Goal: Task Accomplishment & Management: Manage account settings

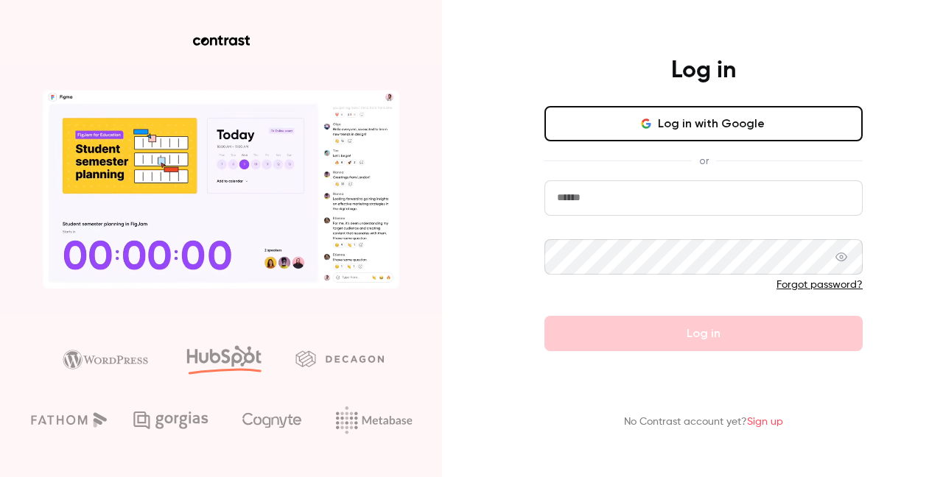
type input "**********"
click at [700, 339] on form "**********" at bounding box center [703, 265] width 318 height 171
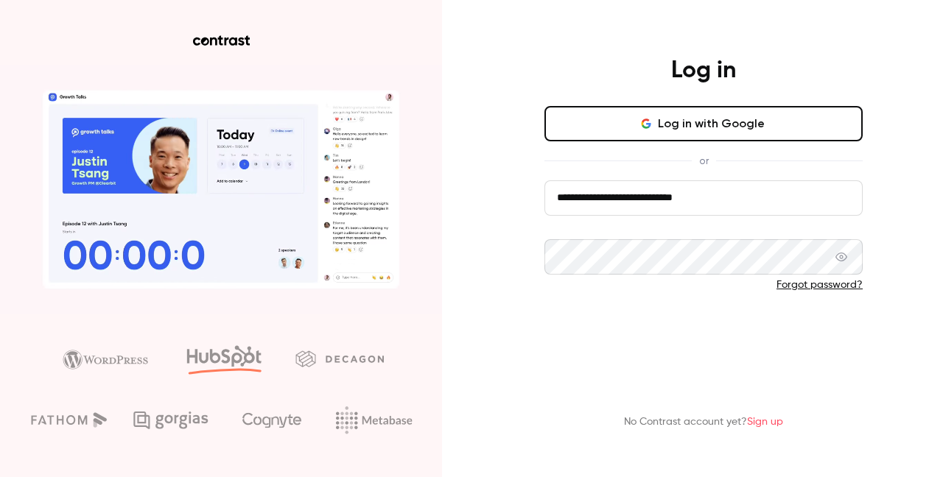
click at [727, 335] on button "Log in" at bounding box center [703, 333] width 318 height 35
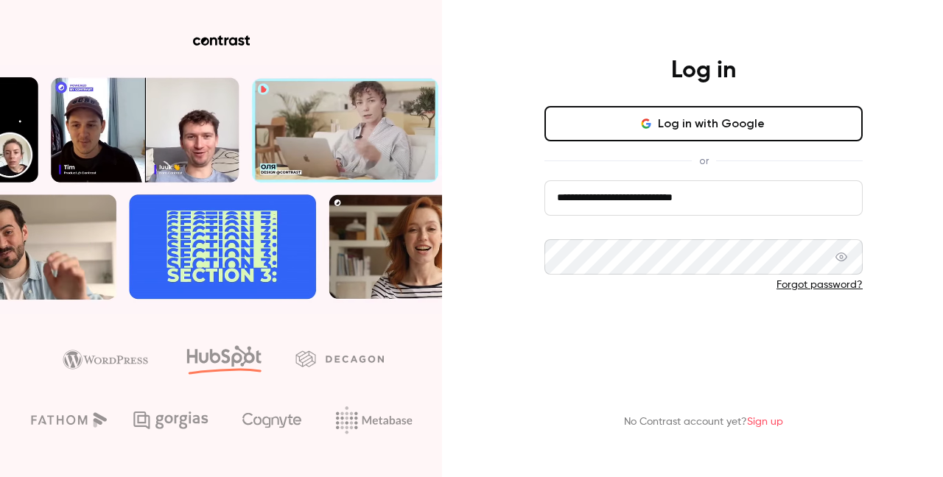
click at [693, 338] on button "Log in" at bounding box center [703, 333] width 318 height 35
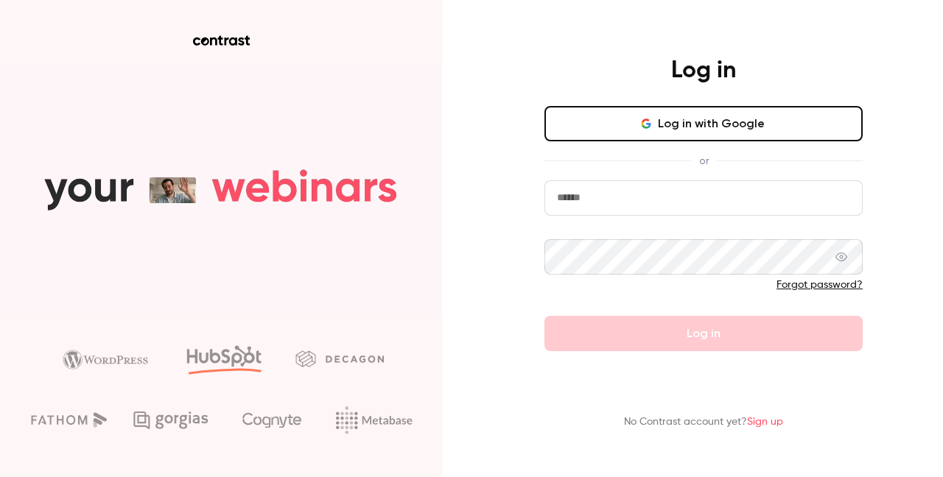
type input "**********"
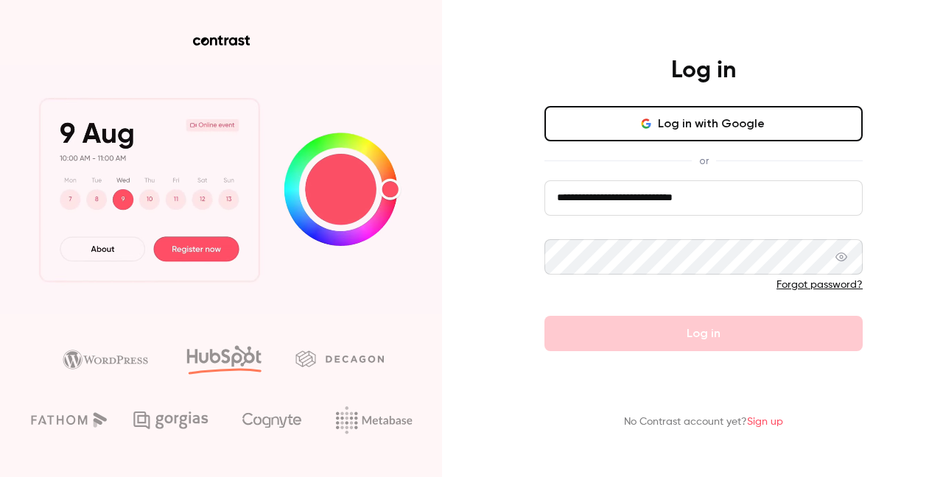
click at [707, 334] on form "**********" at bounding box center [703, 265] width 318 height 171
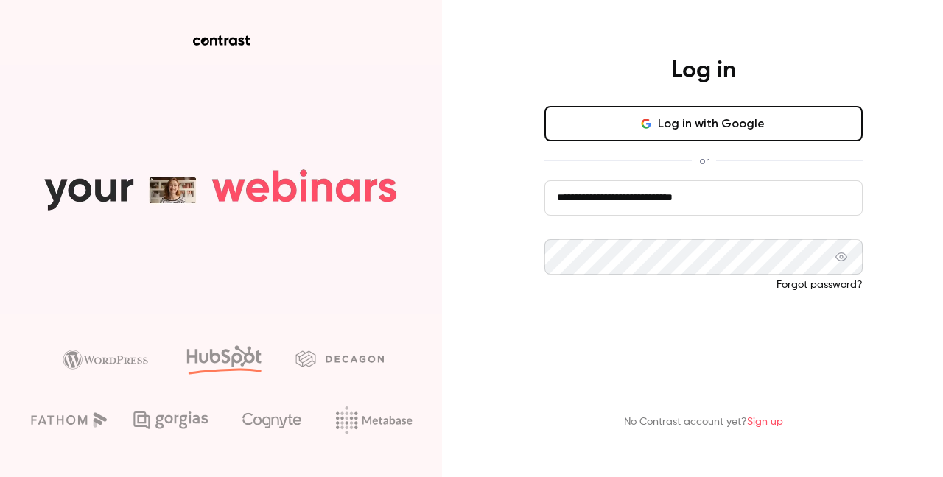
click at [690, 337] on button "Log in" at bounding box center [703, 333] width 318 height 35
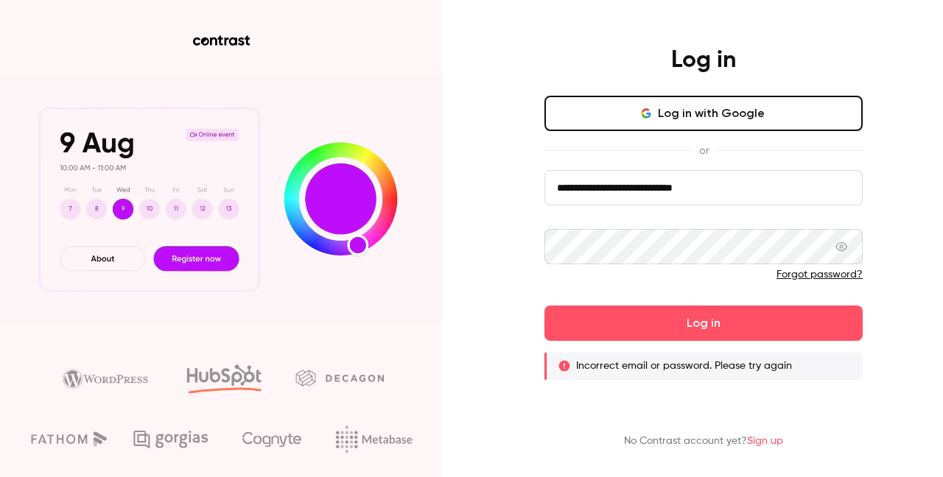
click at [812, 276] on link "Forgot password?" at bounding box center [819, 275] width 86 height 10
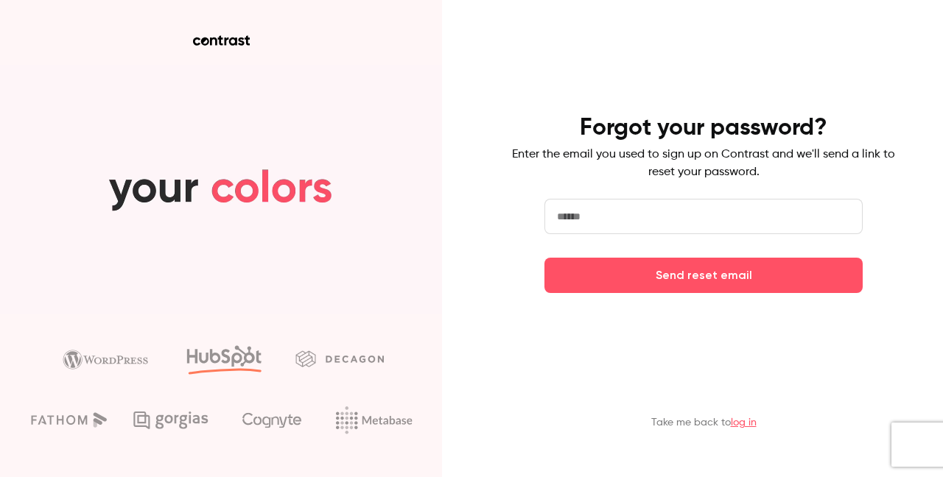
click at [637, 220] on input "email" at bounding box center [703, 216] width 318 height 35
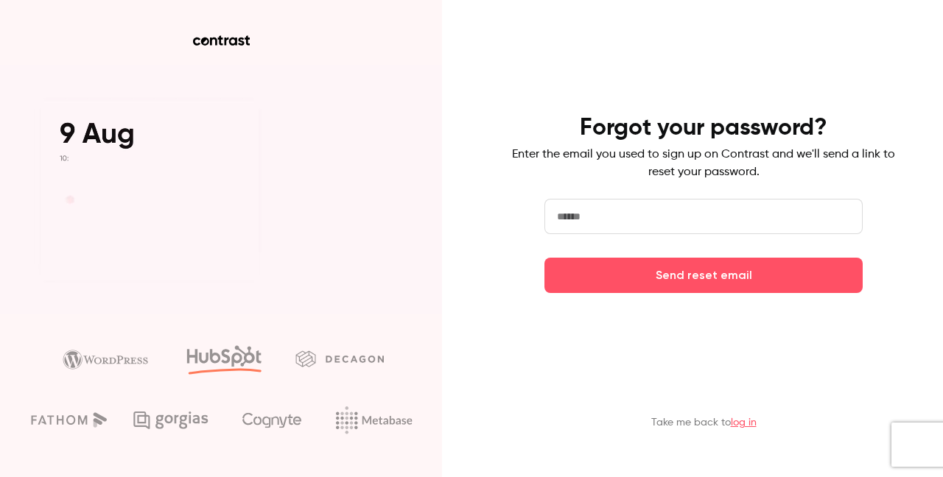
type input "**********"
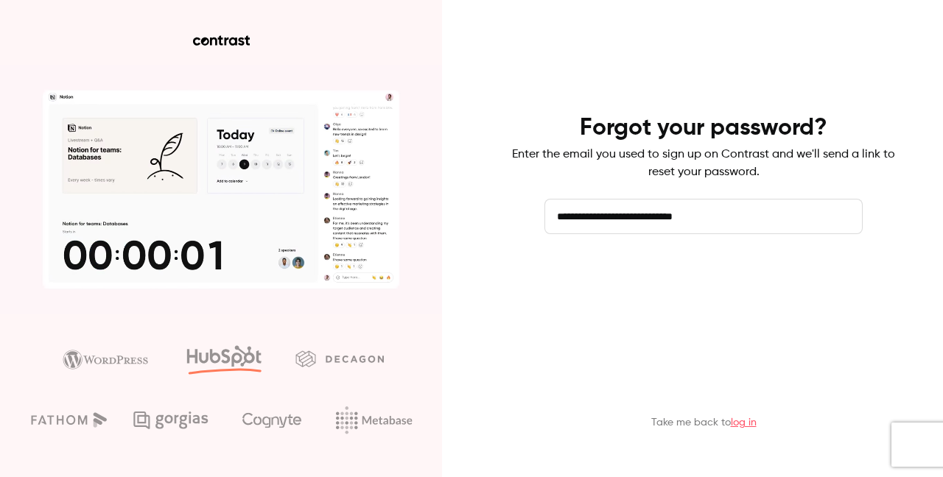
click at [693, 278] on button "Send reset email" at bounding box center [703, 275] width 318 height 35
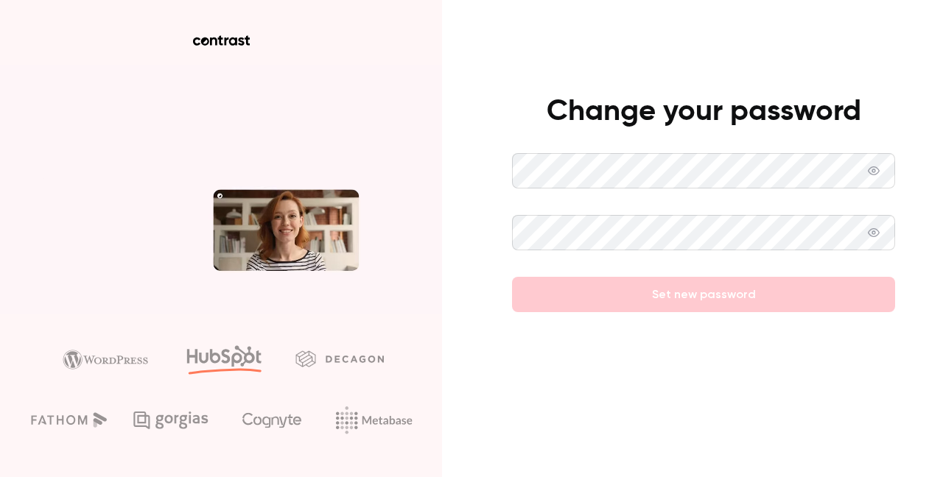
click at [623, 361] on div at bounding box center [703, 401] width 383 height 81
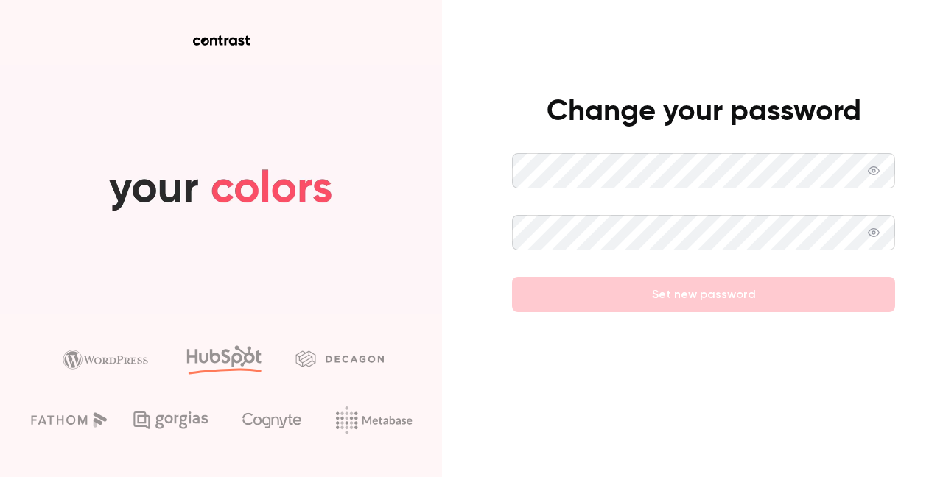
click at [877, 173] on icon at bounding box center [873, 171] width 12 height 12
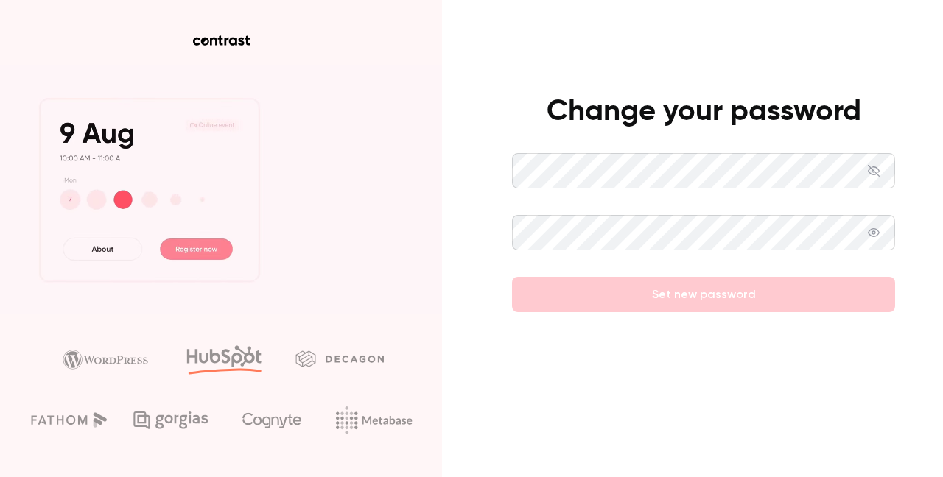
click at [877, 230] on icon at bounding box center [873, 232] width 12 height 9
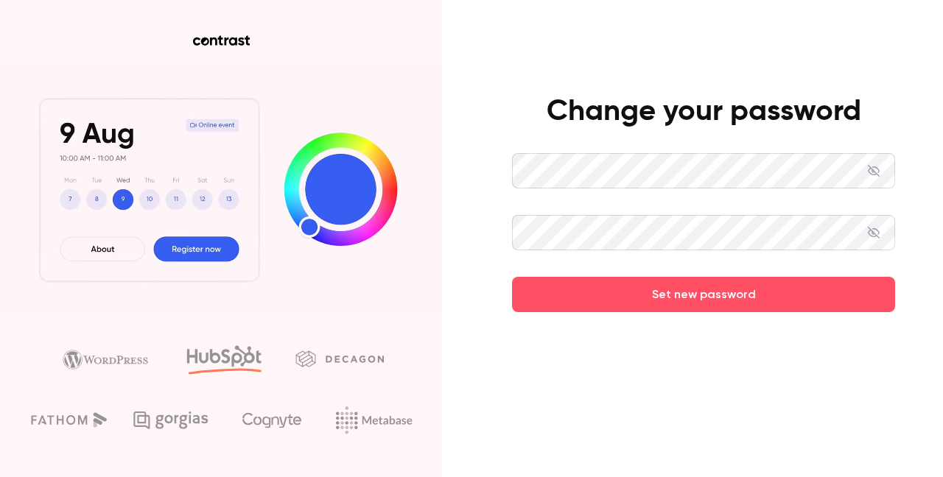
click at [621, 421] on div at bounding box center [703, 401] width 383 height 81
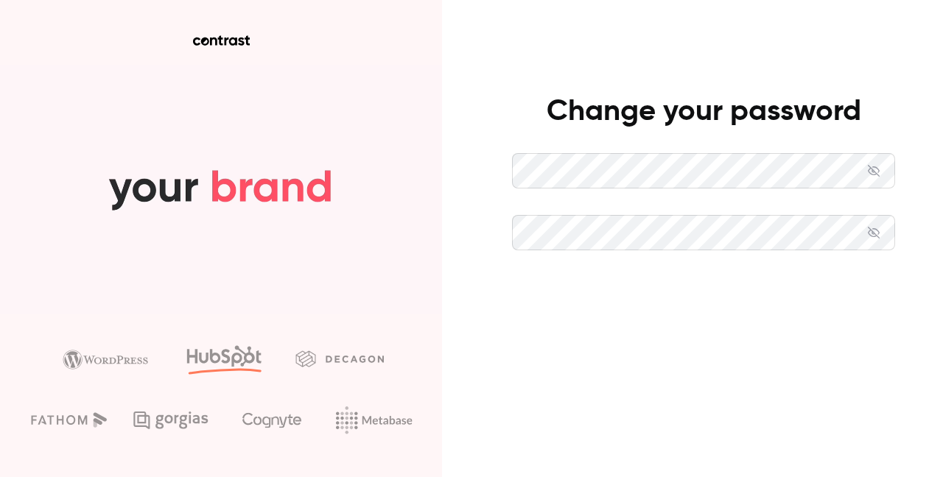
click at [703, 296] on button "Set new password" at bounding box center [703, 294] width 383 height 35
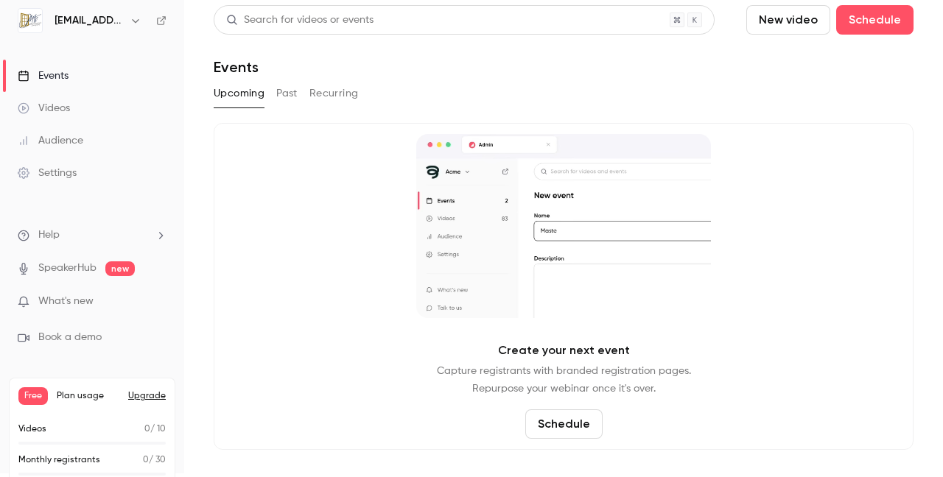
scroll to position [7, 0]
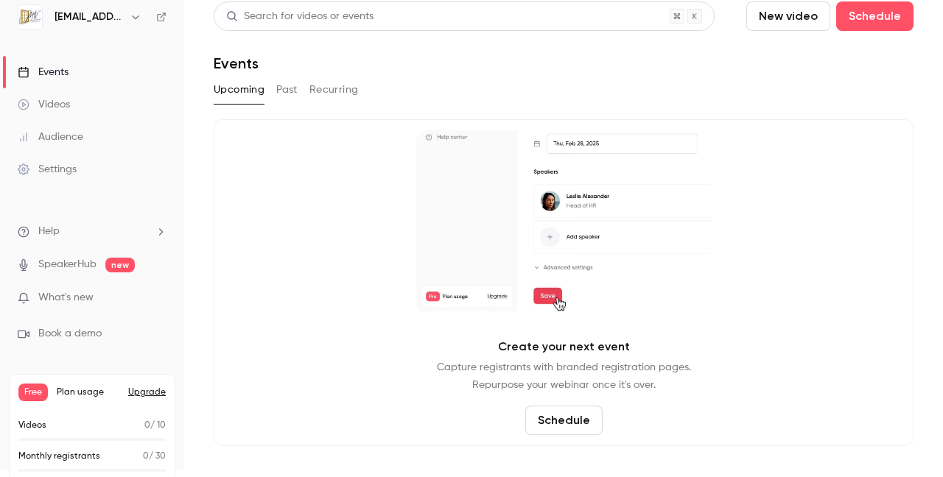
click at [284, 90] on button "Past" at bounding box center [286, 90] width 21 height 24
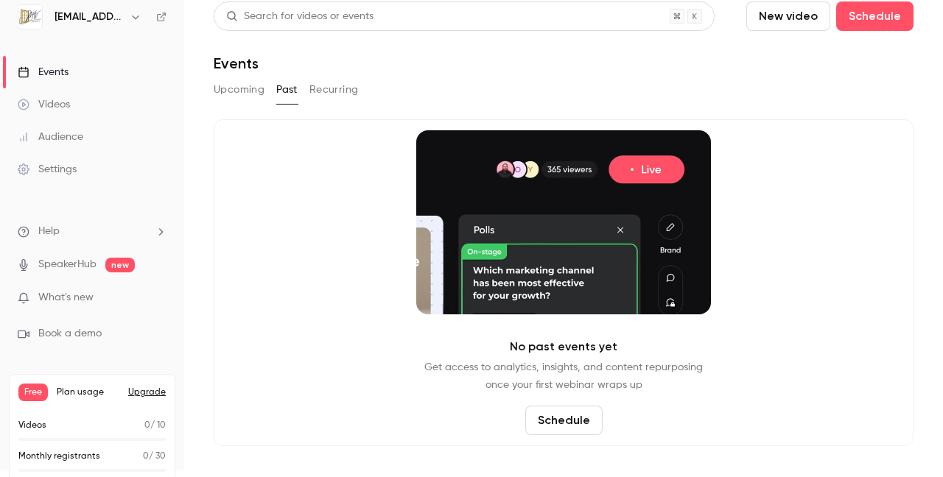
click at [335, 86] on button "Recurring" at bounding box center [333, 90] width 49 height 24
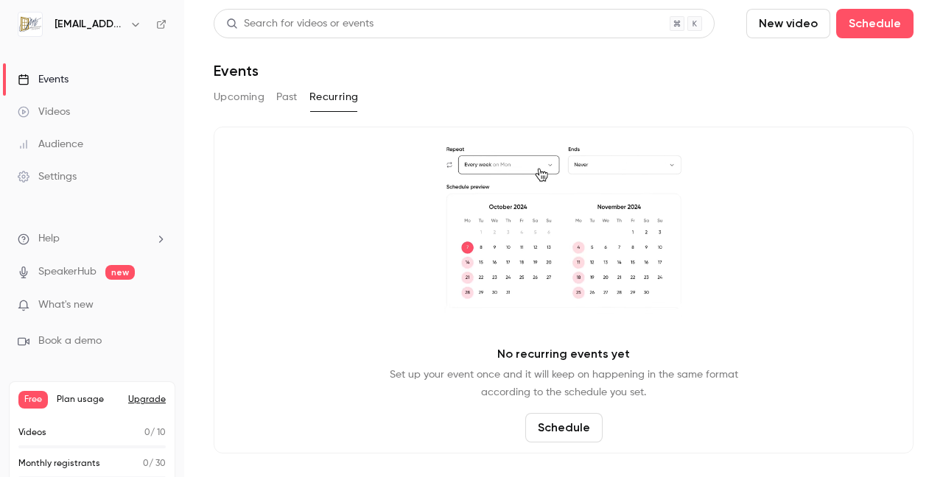
click at [135, 25] on icon "button" at bounding box center [135, 25] width 7 height 4
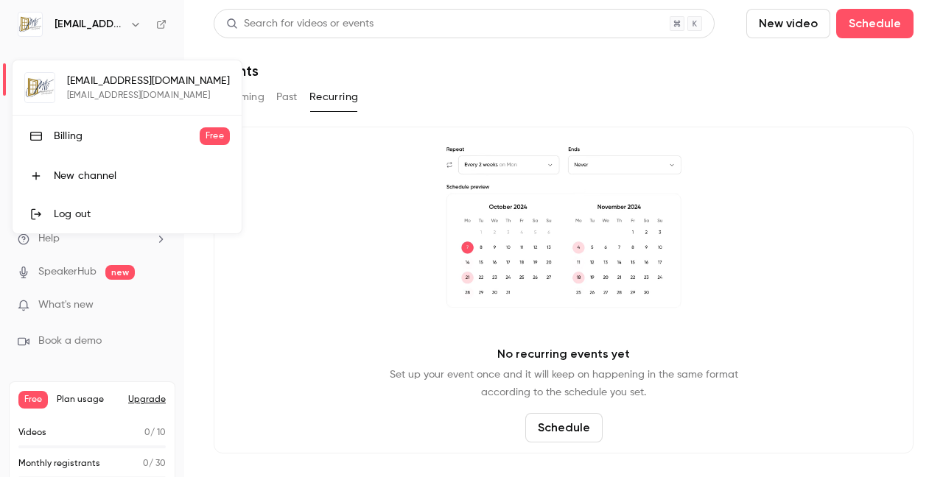
click at [135, 25] on div at bounding box center [471, 238] width 943 height 477
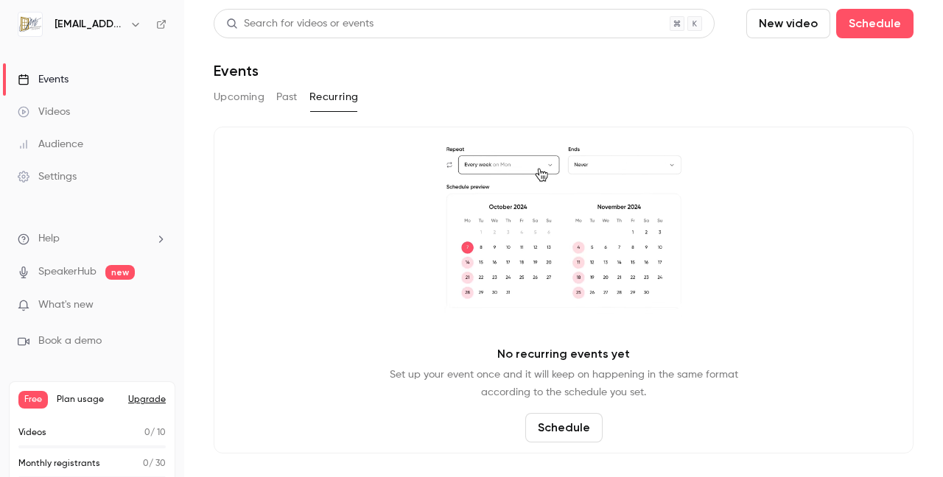
click at [234, 96] on button "Upcoming" at bounding box center [239, 97] width 51 height 24
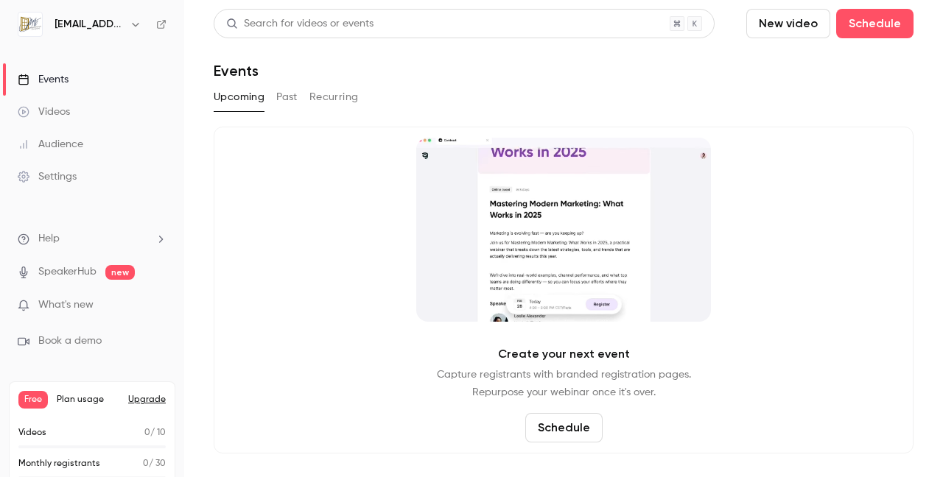
click at [71, 110] on link "Videos" at bounding box center [92, 112] width 184 height 32
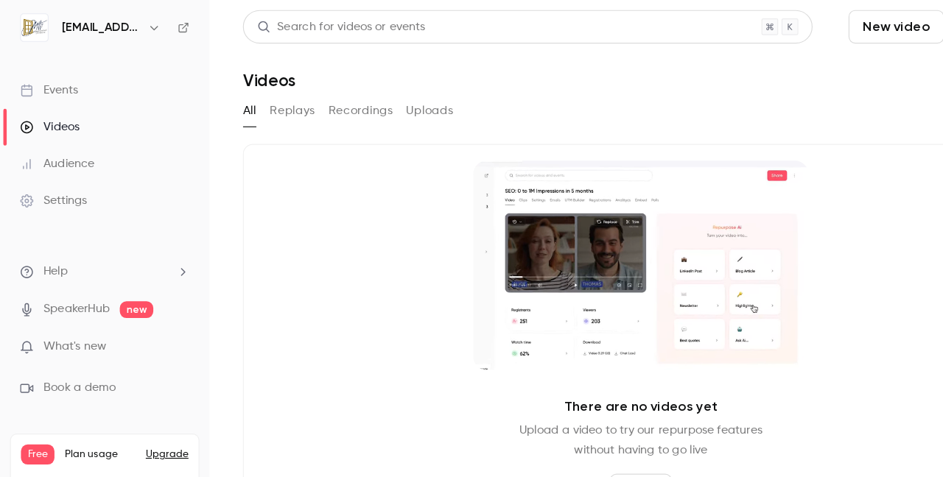
click at [60, 144] on div "Audience" at bounding box center [51, 144] width 66 height 15
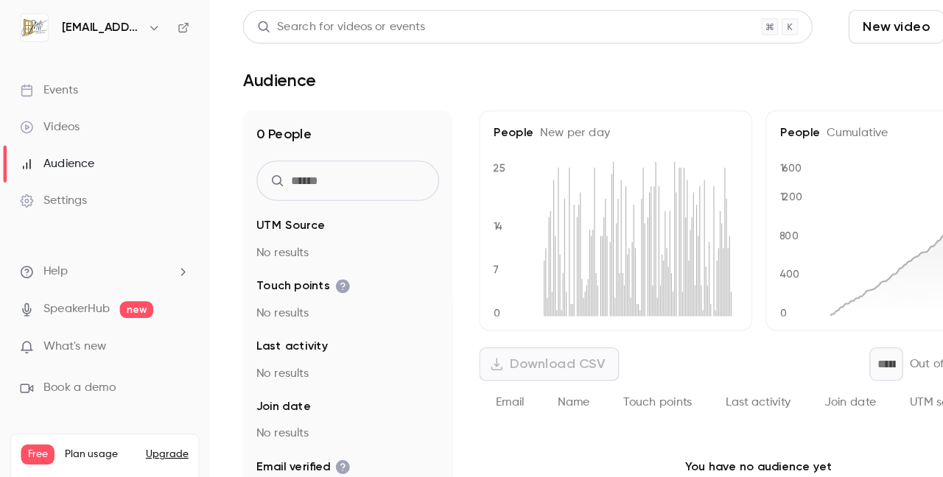
click at [65, 176] on div "Settings" at bounding box center [47, 176] width 59 height 15
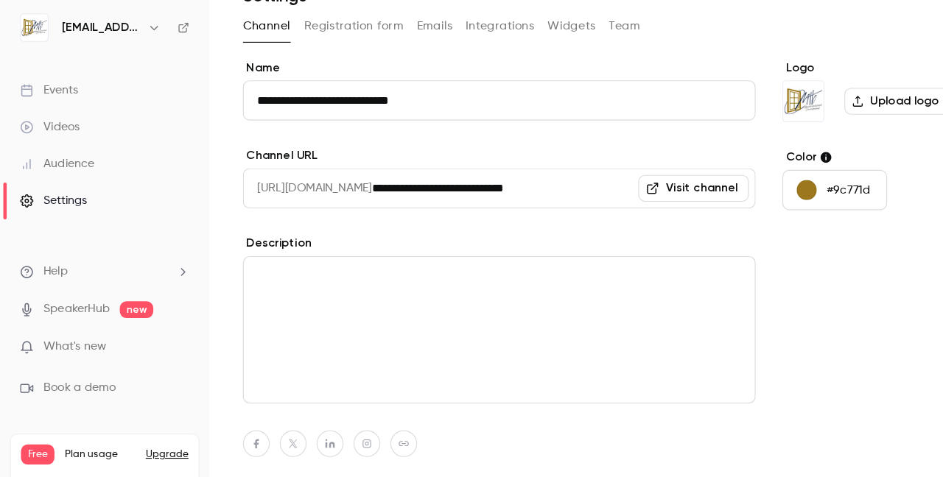
scroll to position [99, 0]
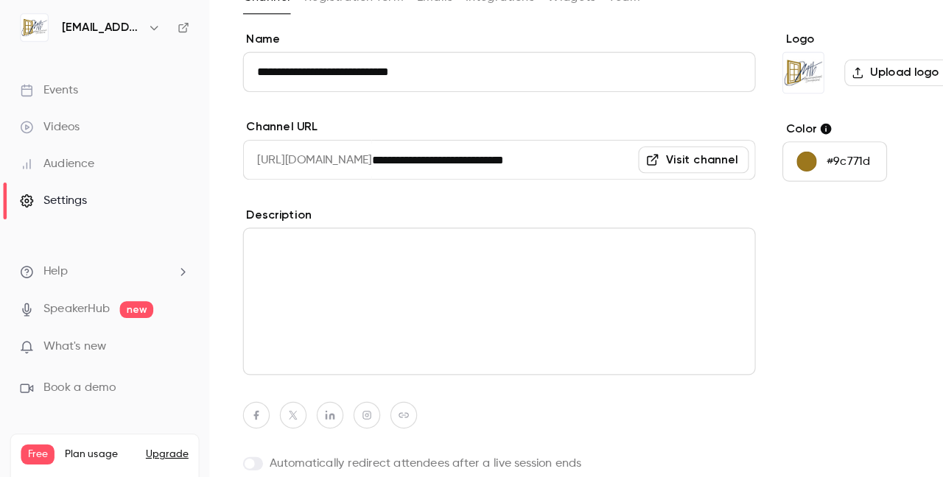
click at [35, 401] on span "Free" at bounding box center [32, 400] width 29 height 18
click at [84, 308] on span "What's new" at bounding box center [65, 305] width 55 height 15
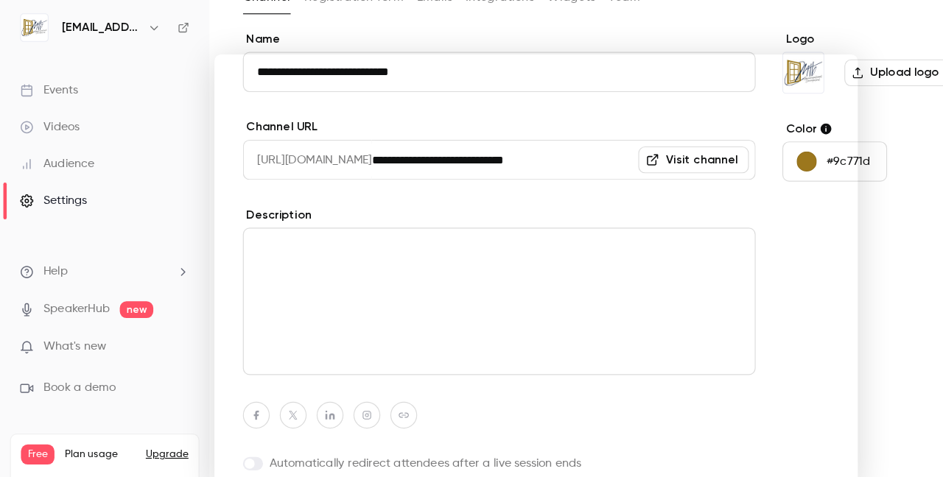
click at [487, 34] on div at bounding box center [471, 238] width 943 height 477
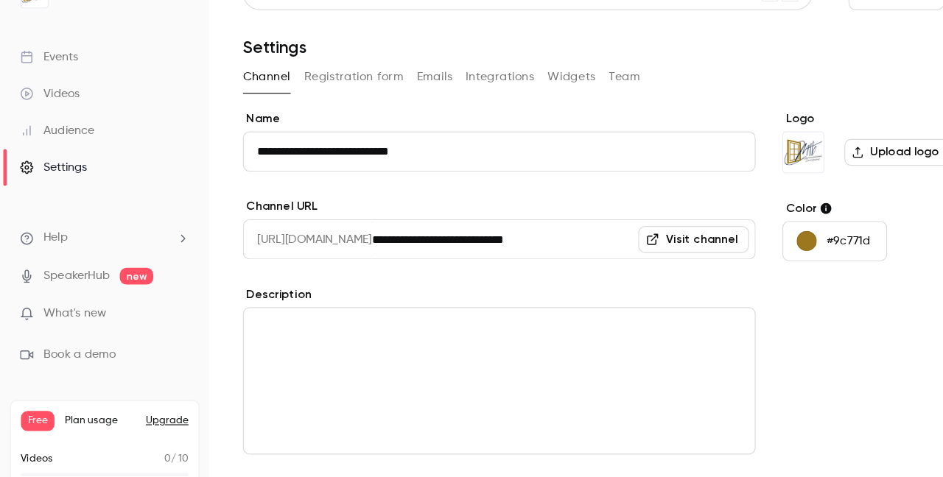
scroll to position [0, 0]
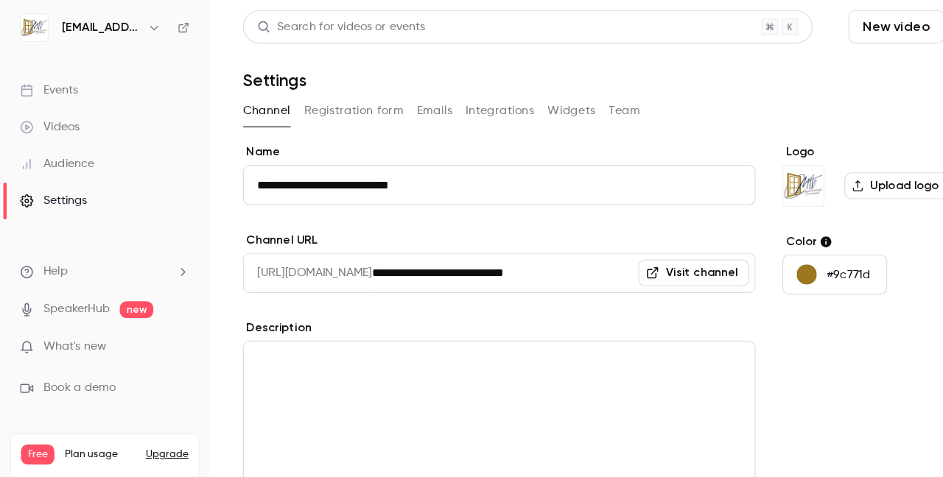
click at [69, 116] on div "Videos" at bounding box center [44, 112] width 52 height 15
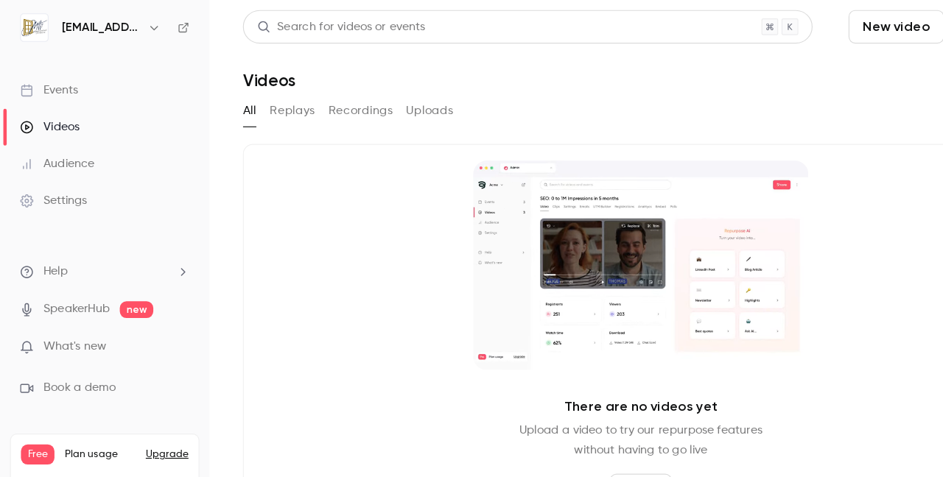
click at [70, 81] on link "Events" at bounding box center [92, 79] width 184 height 32
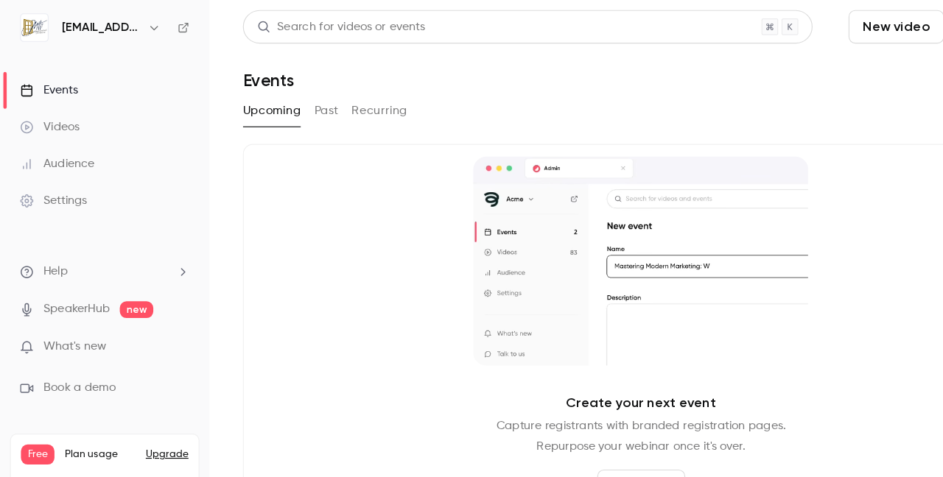
click at [91, 24] on h6 "mtb@mtb-gestioninmobiliaria.com" at bounding box center [88, 24] width 69 height 15
